Goal: Transaction & Acquisition: Purchase product/service

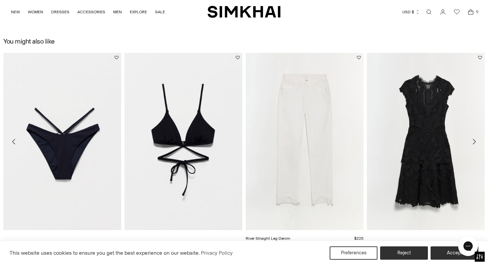
scroll to position [747, 0]
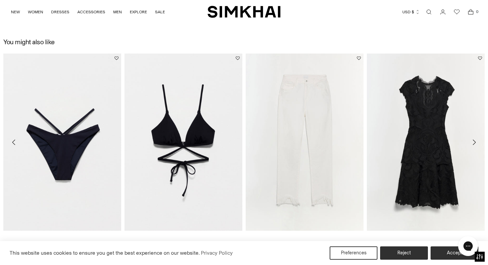
click at [474, 140] on icon "Move to next carousel slide" at bounding box center [474, 141] width 3 height 5
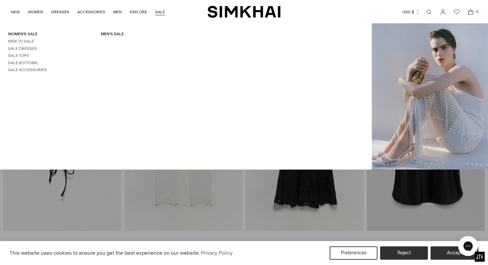
click at [158, 10] on link "SALE" at bounding box center [160, 12] width 10 height 15
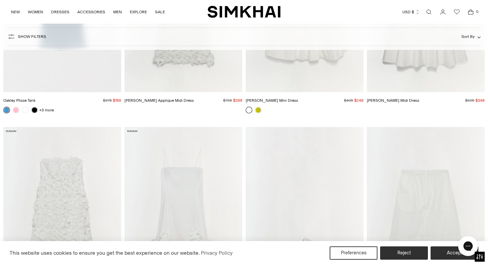
scroll to position [2714, 0]
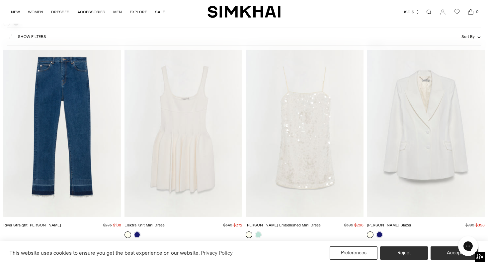
scroll to position [1739, 0]
